Goal: Task Accomplishment & Management: Use online tool/utility

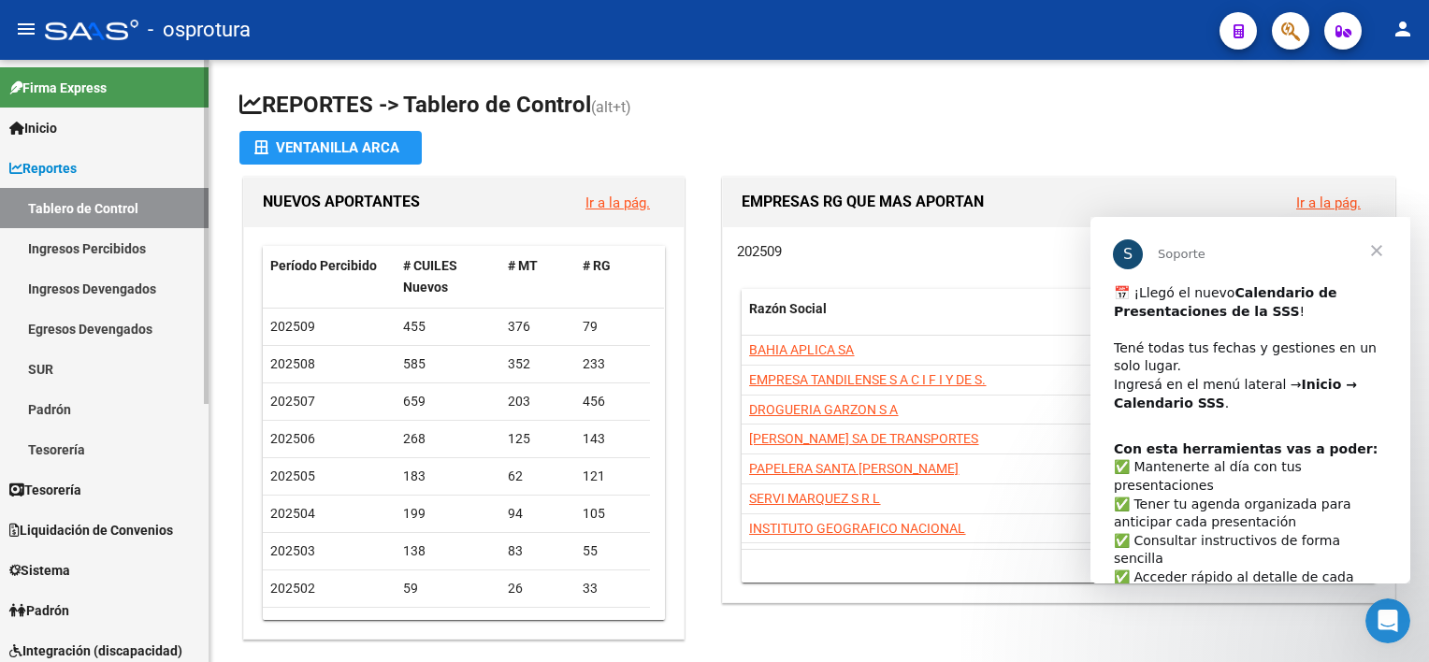
click at [144, 244] on link "Ingresos Percibidos" at bounding box center [104, 248] width 209 height 40
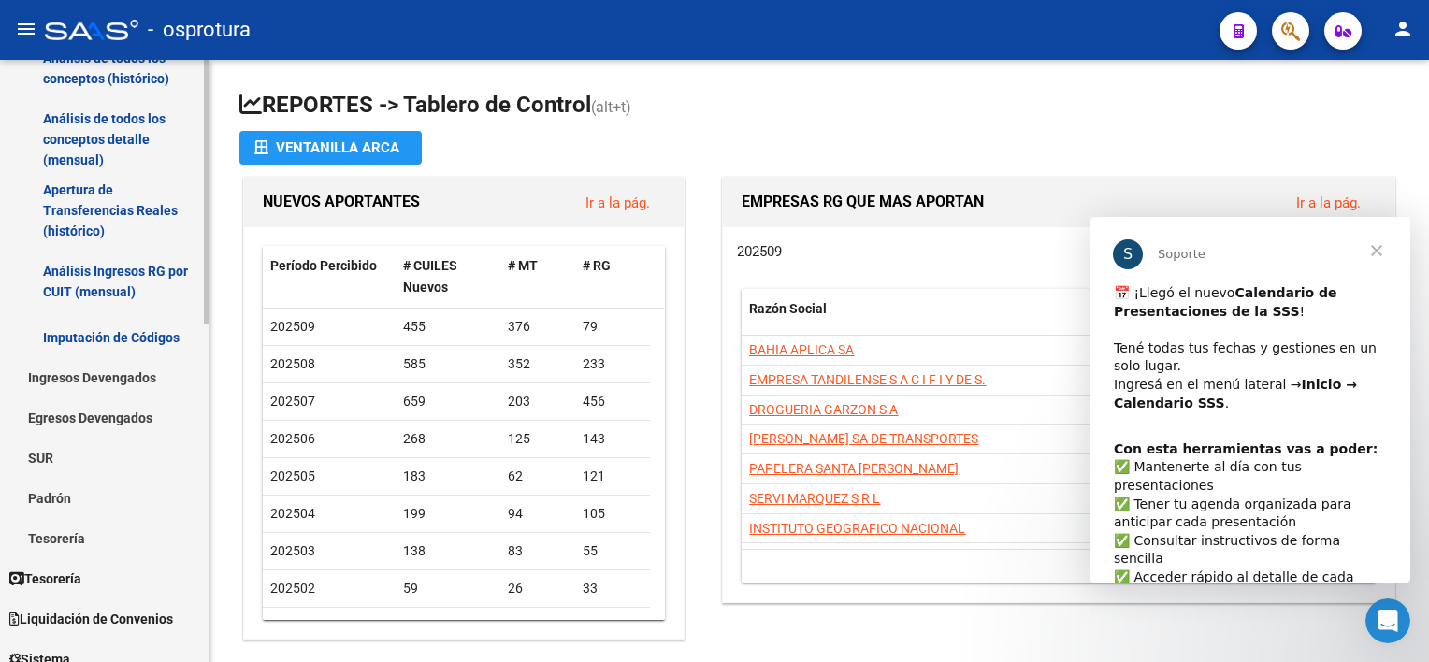
scroll to position [250, 0]
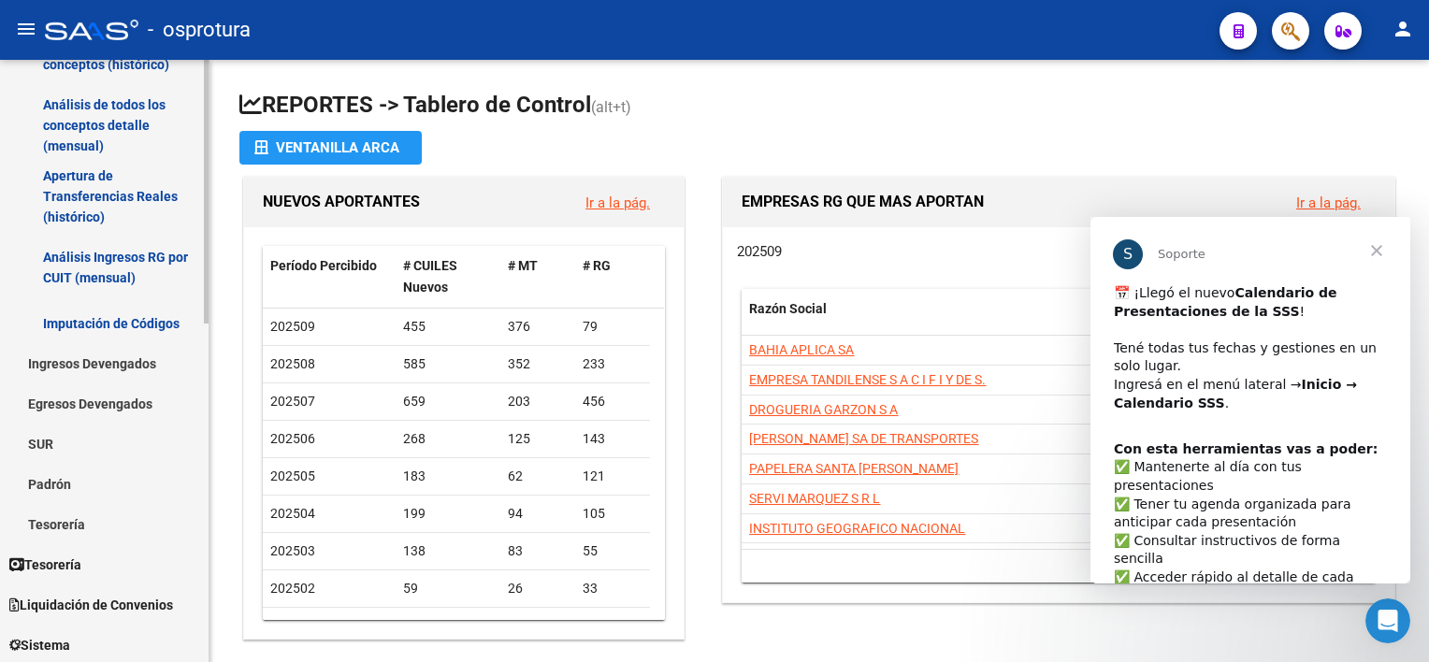
click at [224, 390] on mat-sidenav-container "Firma Express Inicio Calendario SSS Instructivos Contacto OS Reportes Tablero d…" at bounding box center [714, 361] width 1429 height 602
click at [145, 600] on span "Liquidación de Convenios" at bounding box center [91, 605] width 164 height 21
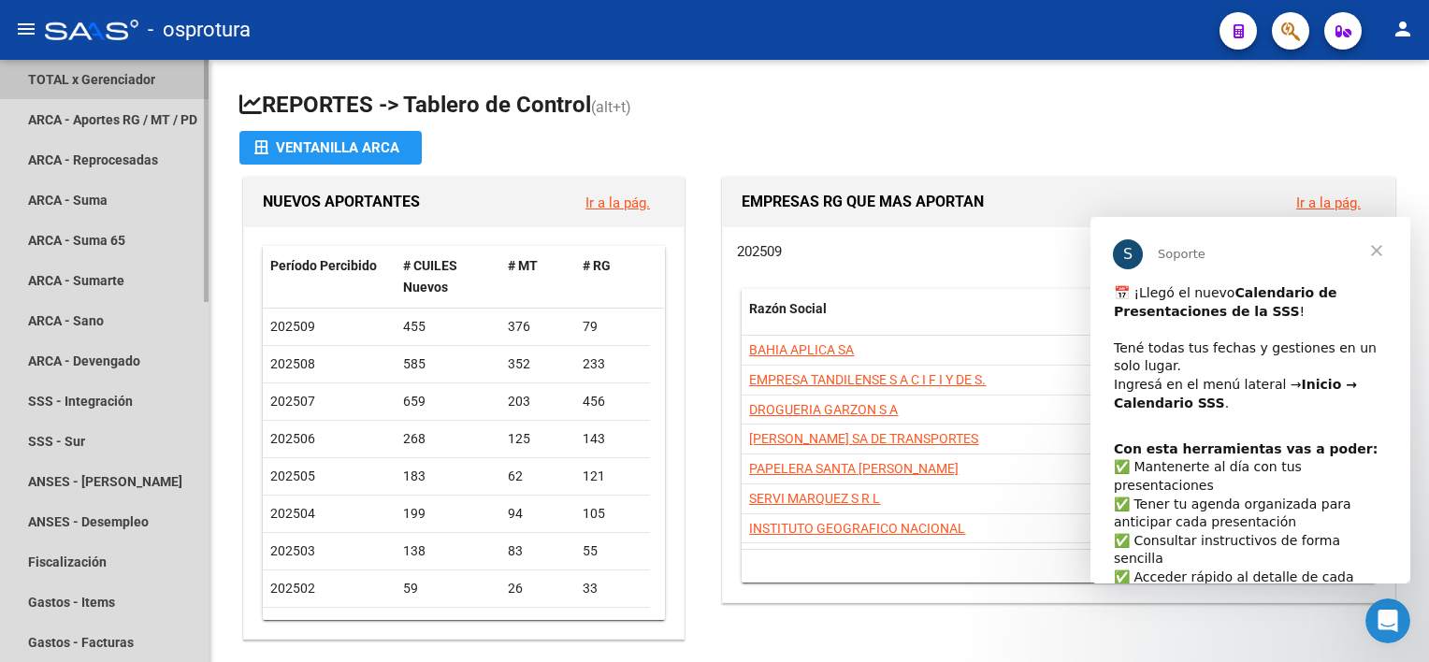
click at [130, 78] on link "TOTAL x Gerenciador" at bounding box center [104, 79] width 209 height 40
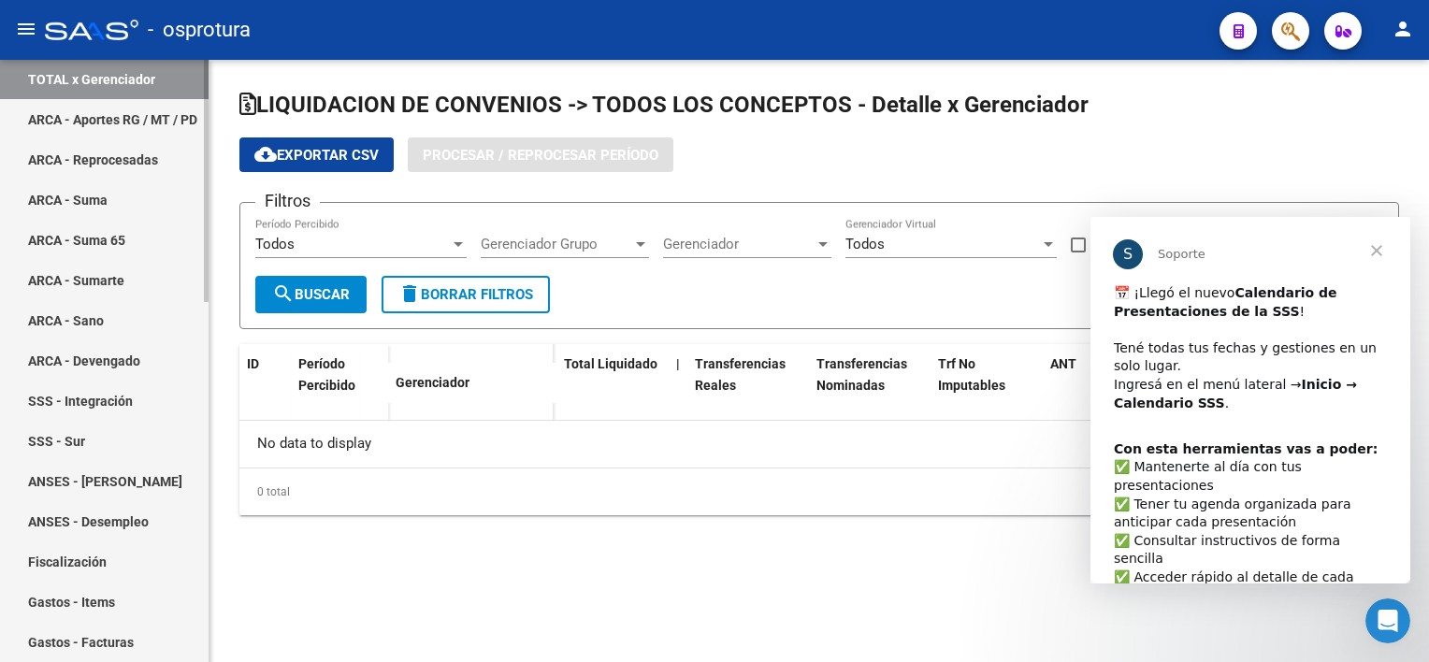
checkbox input "true"
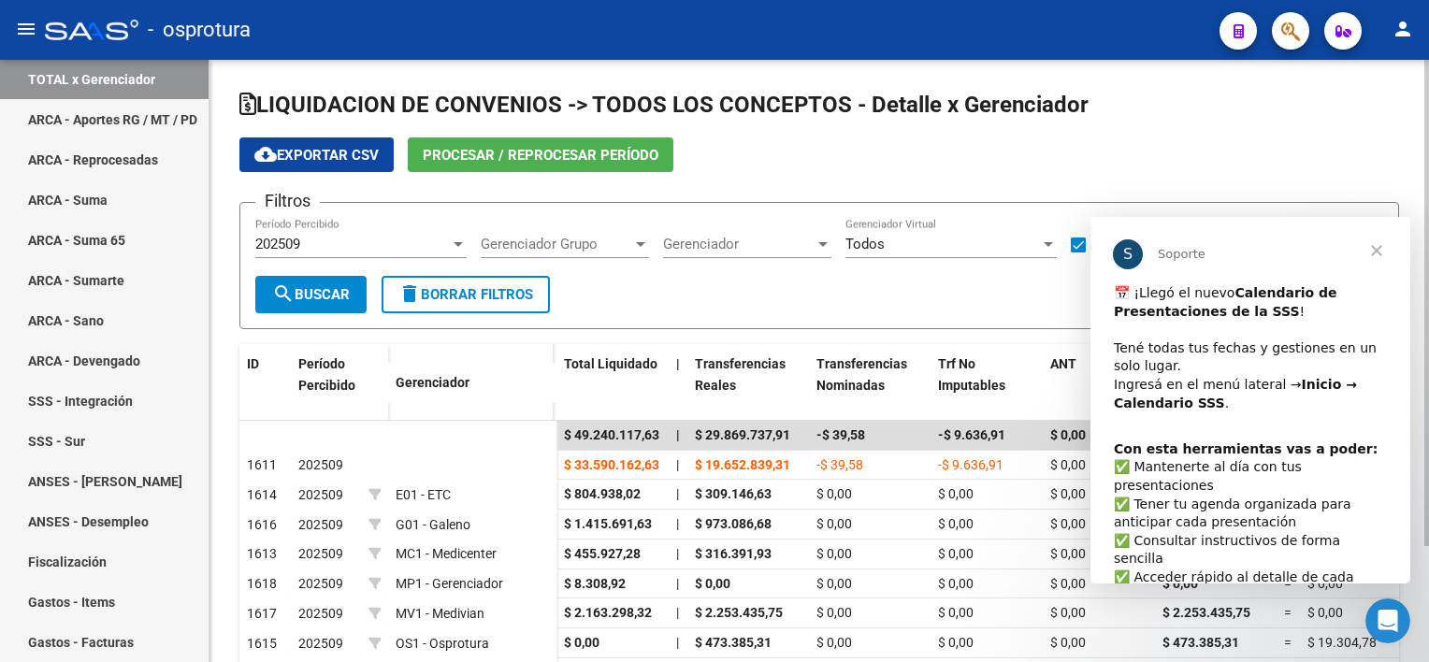
click at [575, 160] on span "Procesar / Reprocesar período" at bounding box center [541, 155] width 236 height 17
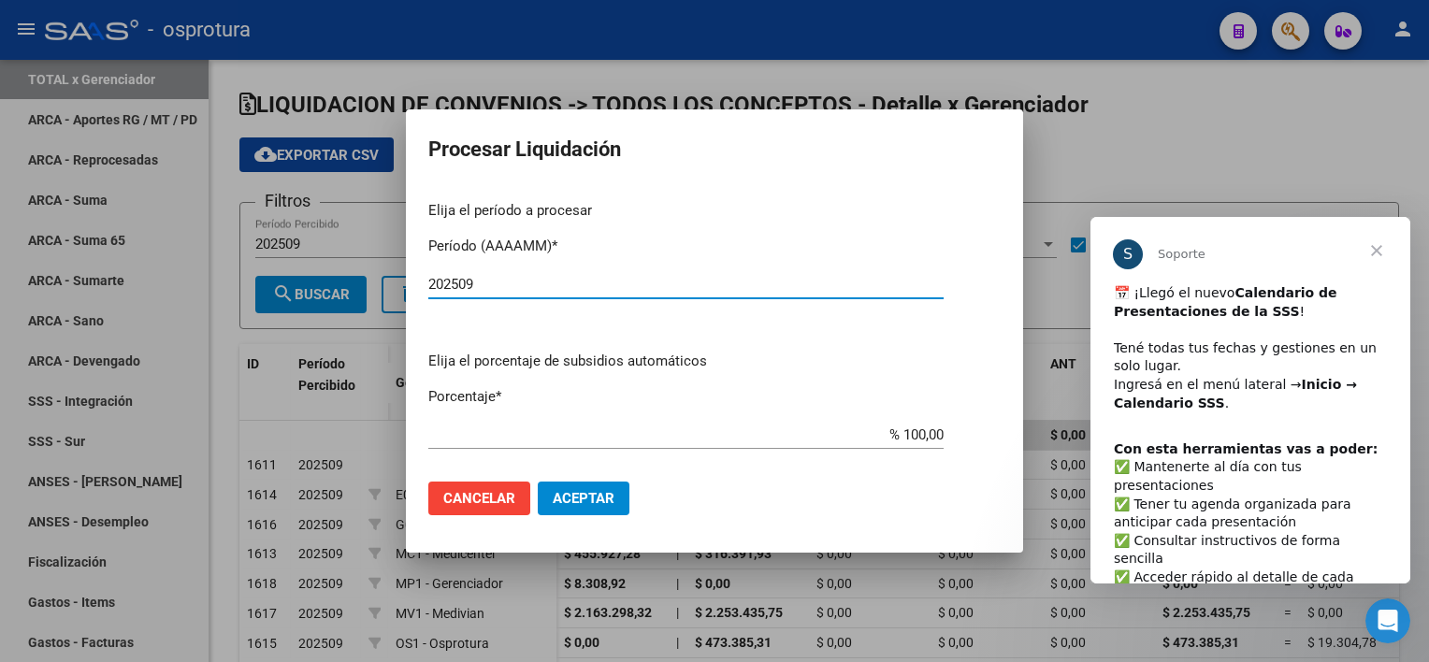
type input "202509"
click at [584, 483] on button "Aceptar" at bounding box center [584, 499] width 92 height 34
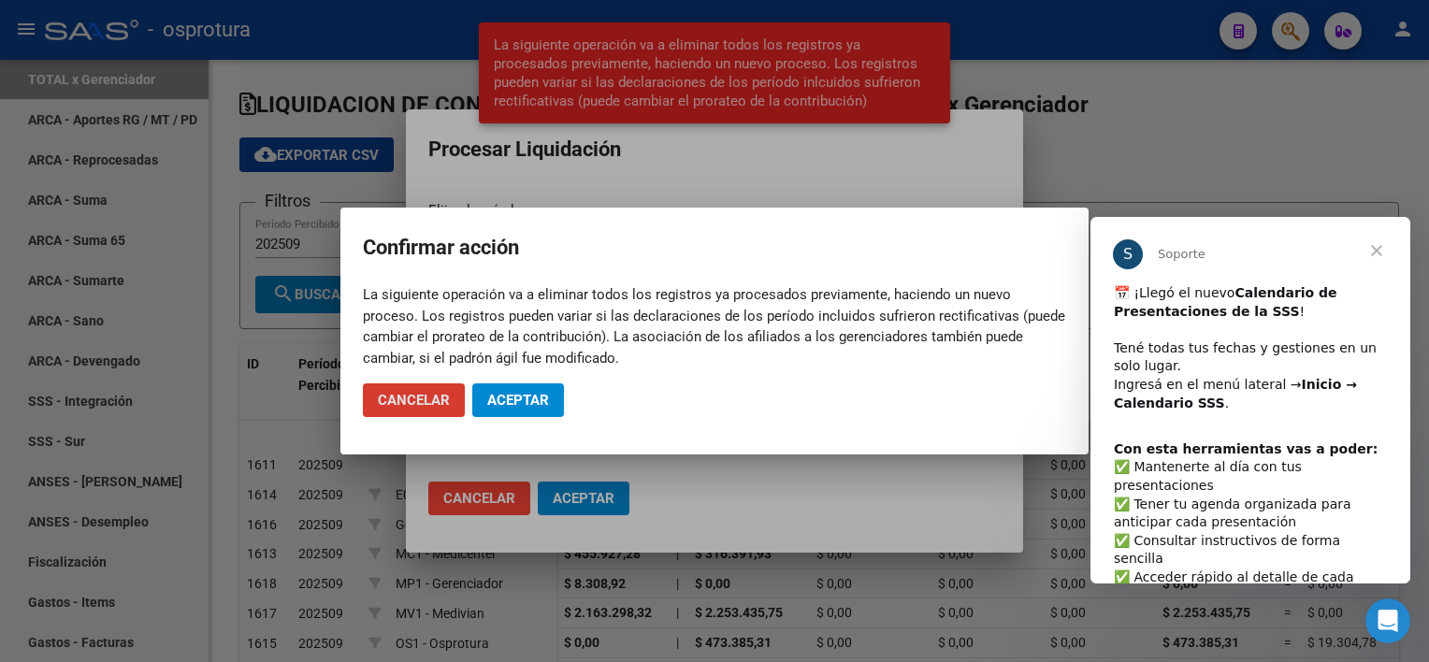
click at [542, 415] on button "Aceptar" at bounding box center [518, 400] width 92 height 34
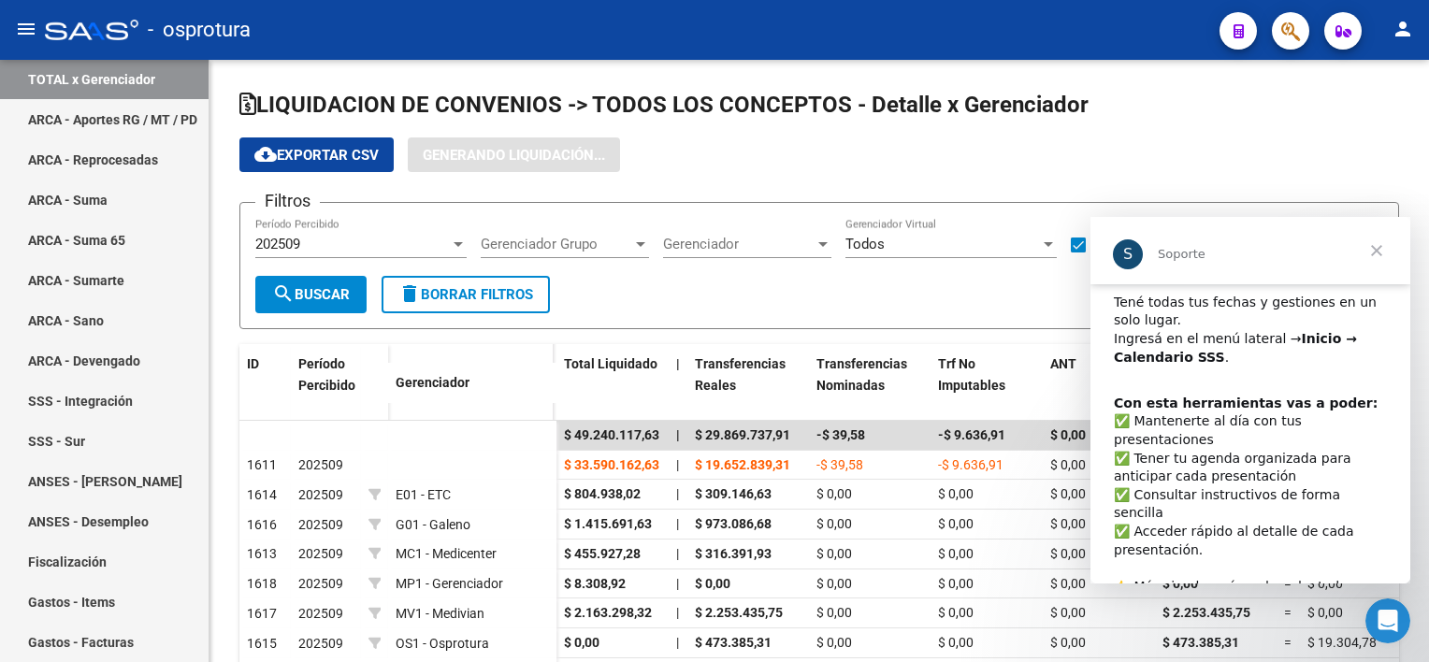
scroll to position [55, 0]
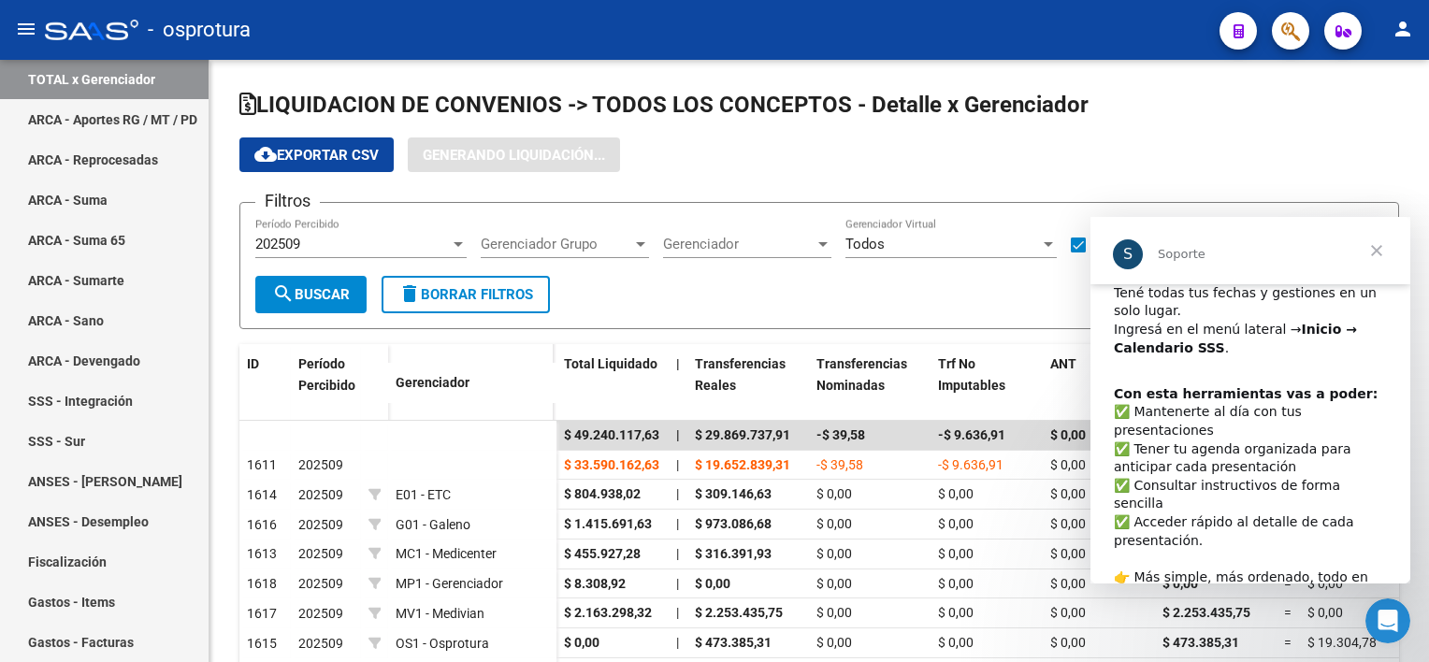
drag, startPoint x: 1406, startPoint y: 498, endPoint x: 2516, endPoint y: 790, distance: 1148.1
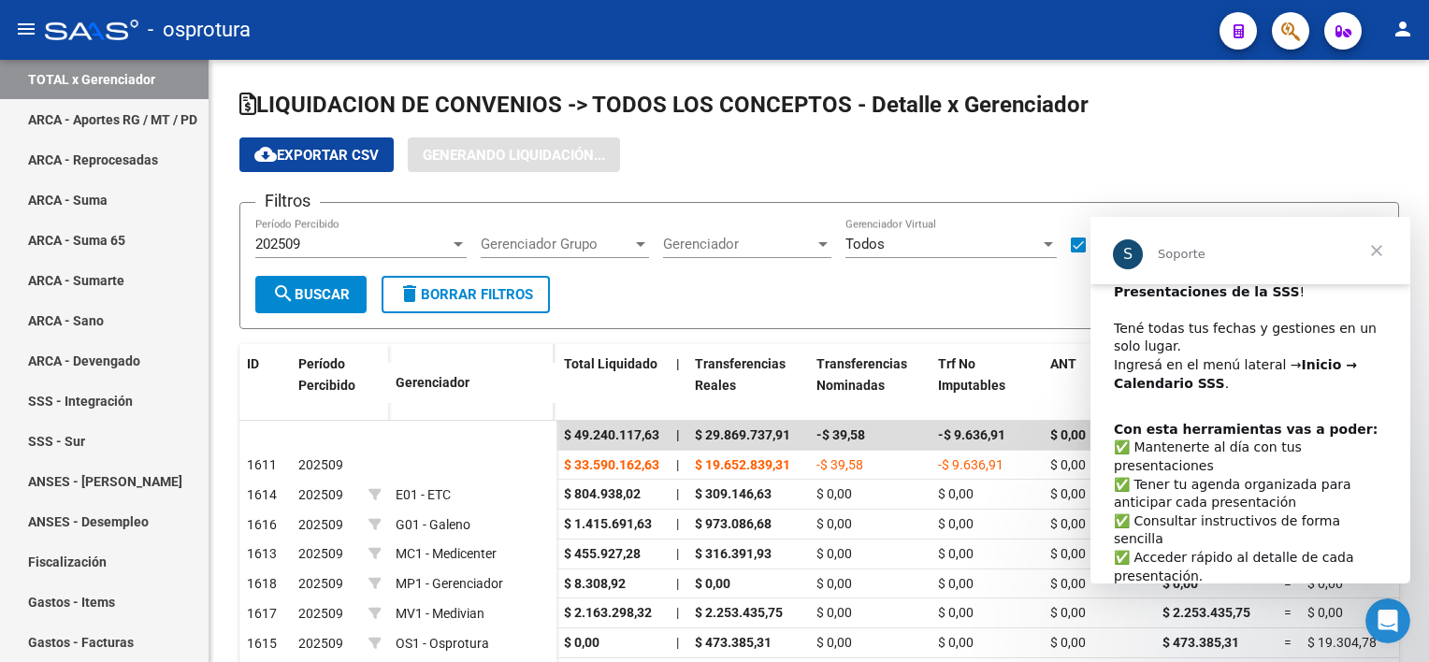
scroll to position [0, 0]
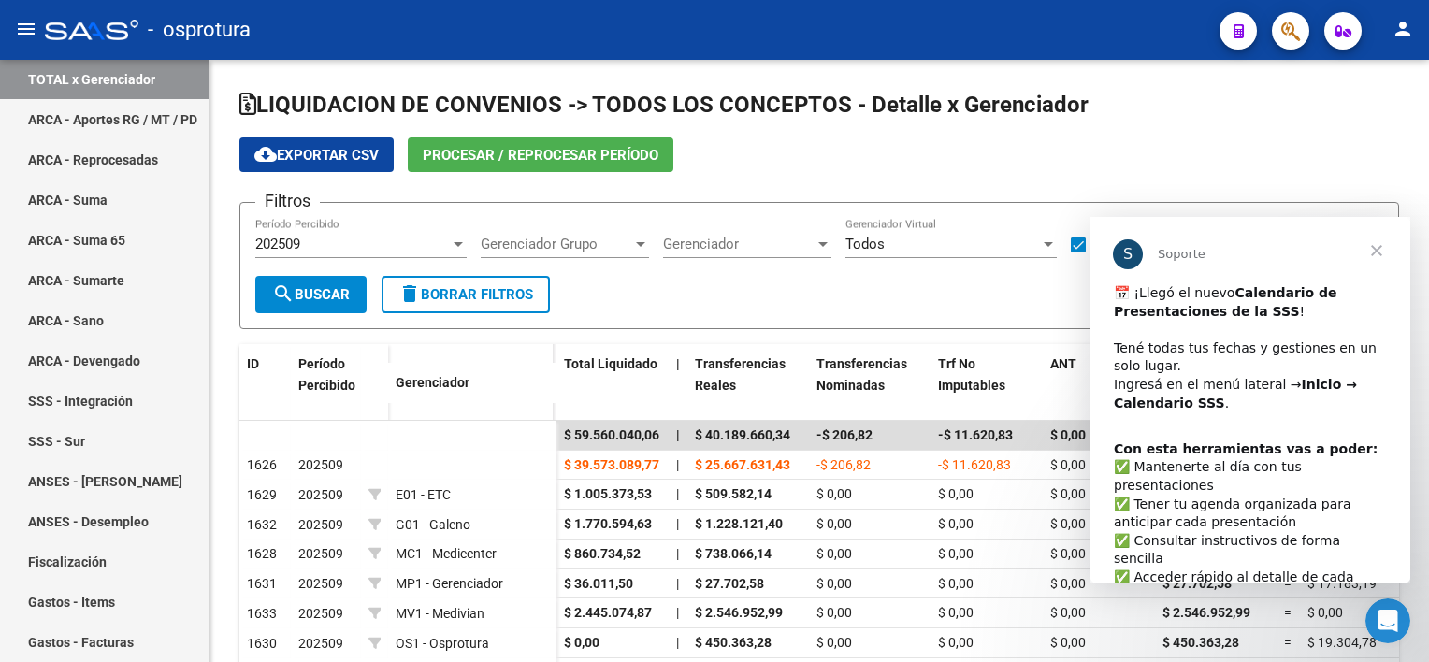
click at [1382, 249] on span "Cerrar" at bounding box center [1376, 250] width 67 height 67
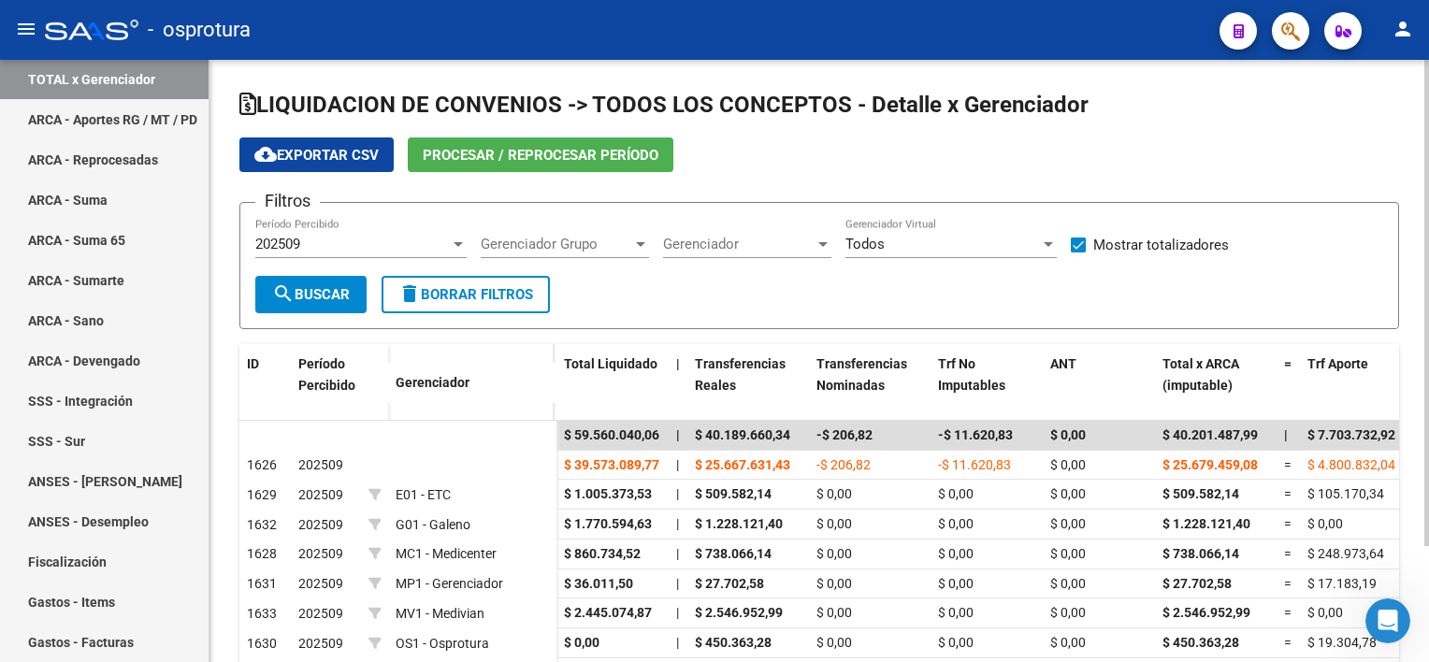
click at [1362, 132] on app-list-header "LIQUIDACION DE CONVENIOS -> TODOS LOS CONCEPTOS - Detalle x Gerenciador cloud_d…" at bounding box center [819, 209] width 1160 height 239
